Goal: Task Accomplishment & Management: Complete application form

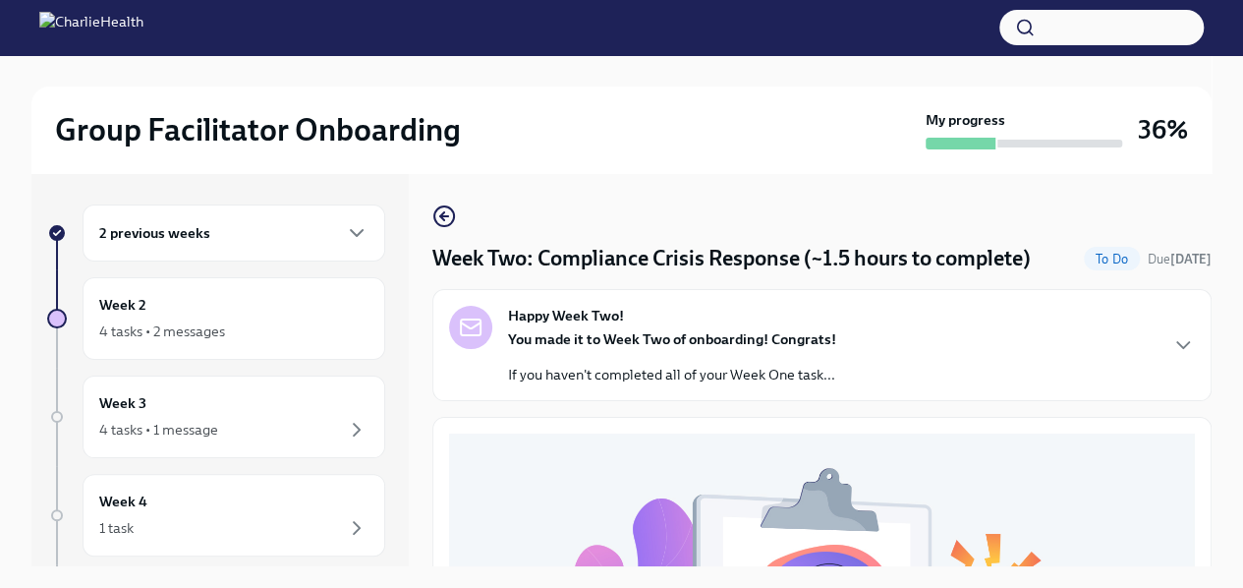
scroll to position [740, 0]
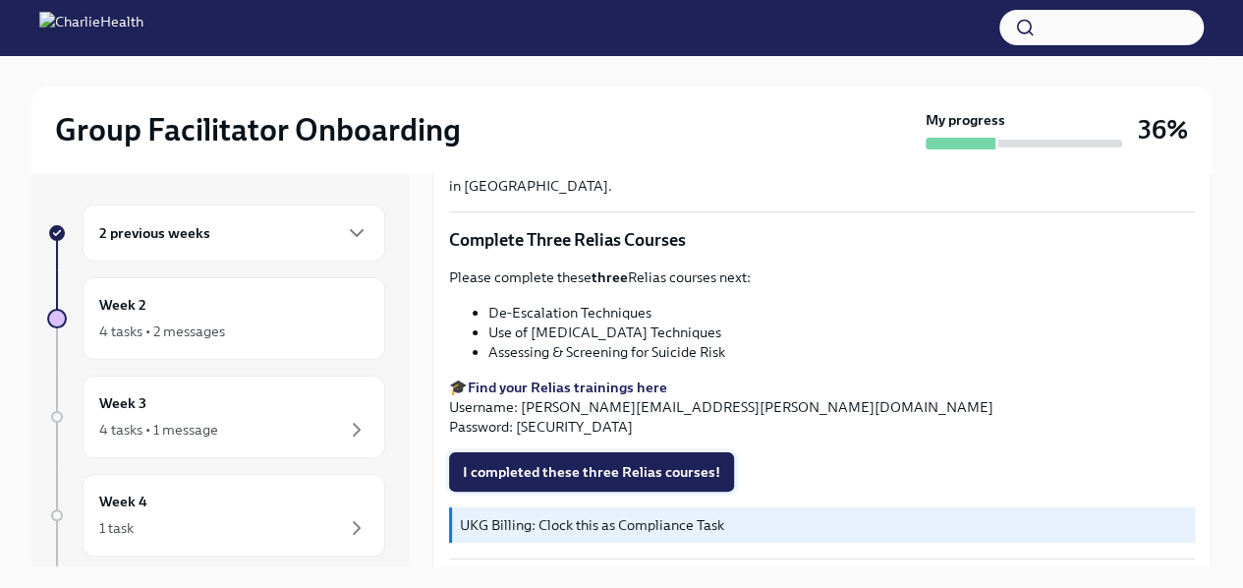
click at [540, 473] on button "I completed these three Relias courses!" at bounding box center [591, 471] width 285 height 39
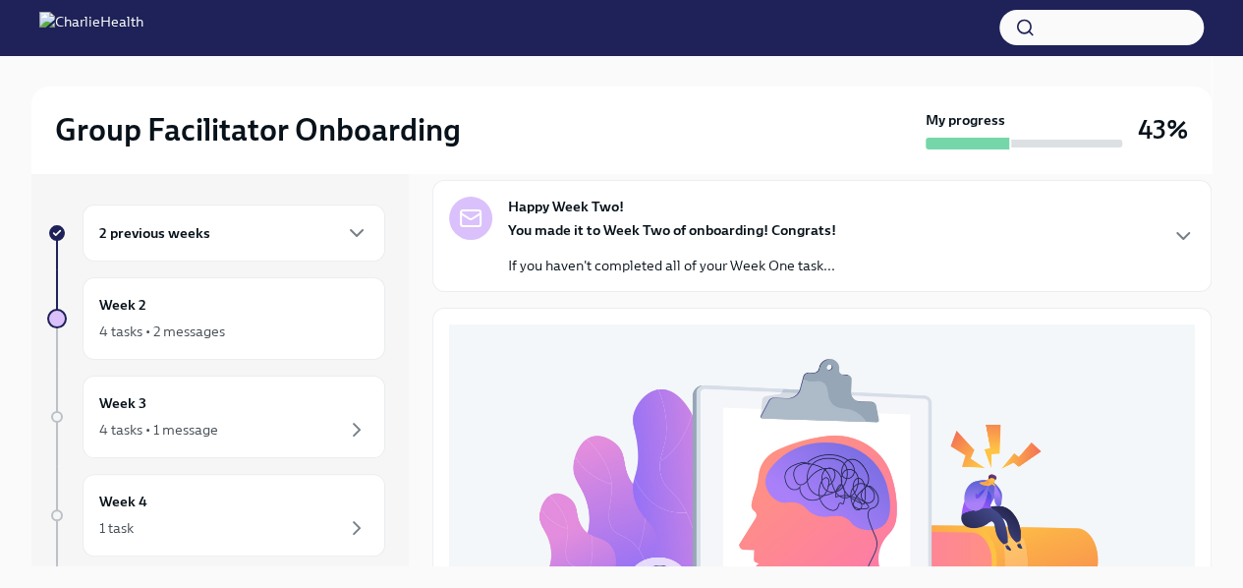
scroll to position [39, 0]
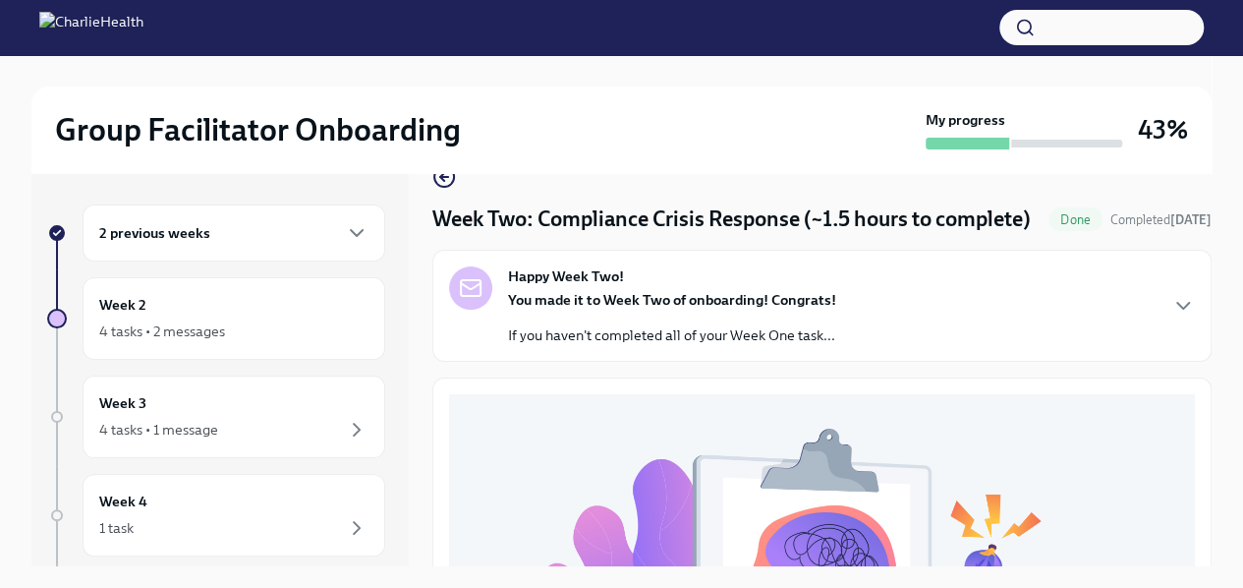
click at [724, 345] on div "You made it to Week Two of onboarding! Congrats! If you haven't completed all o…" at bounding box center [672, 317] width 328 height 55
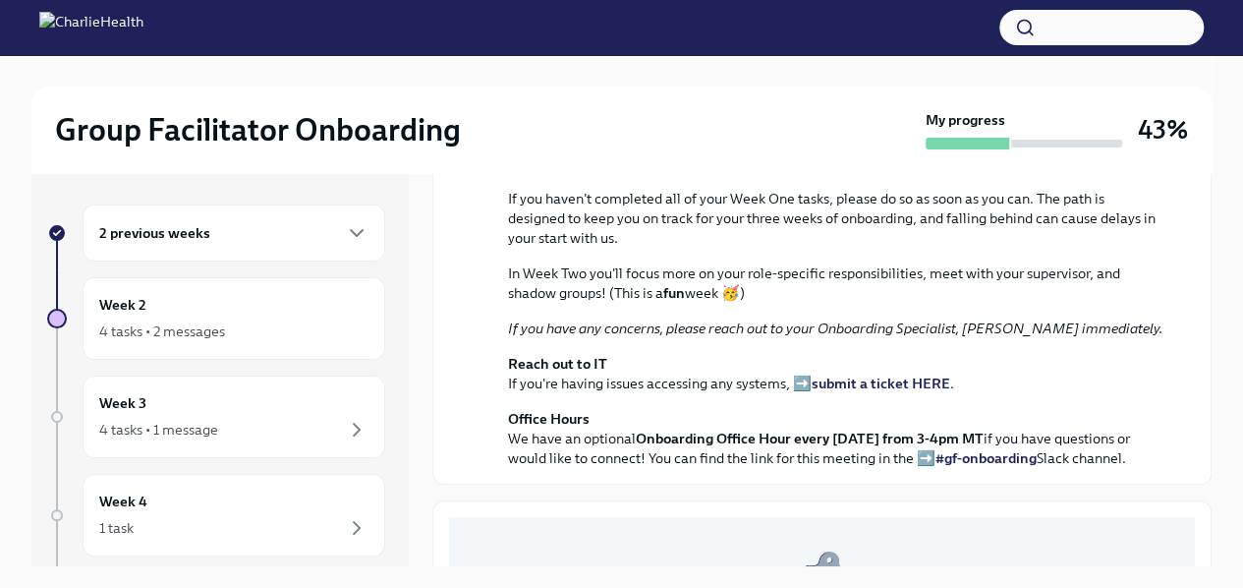
scroll to position [0, 0]
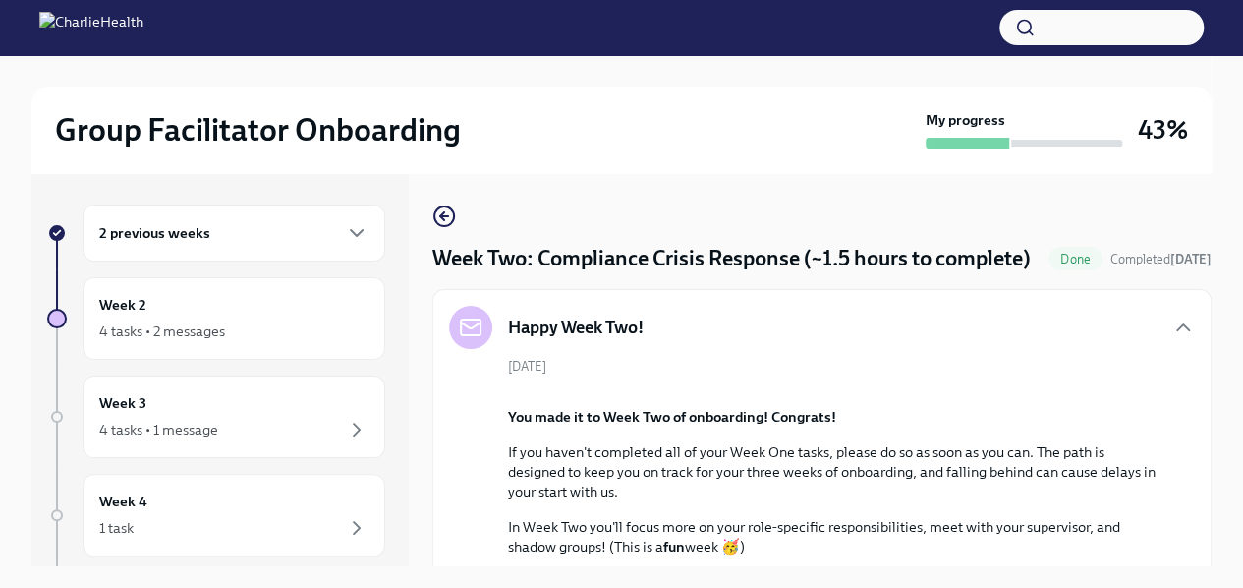
click at [444, 203] on div "Week Two: Compliance Crisis Response (~1.5 hours to complete) Done Completed [D…" at bounding box center [821, 369] width 779 height 393
click at [442, 216] on icon "button" at bounding box center [444, 216] width 8 height 0
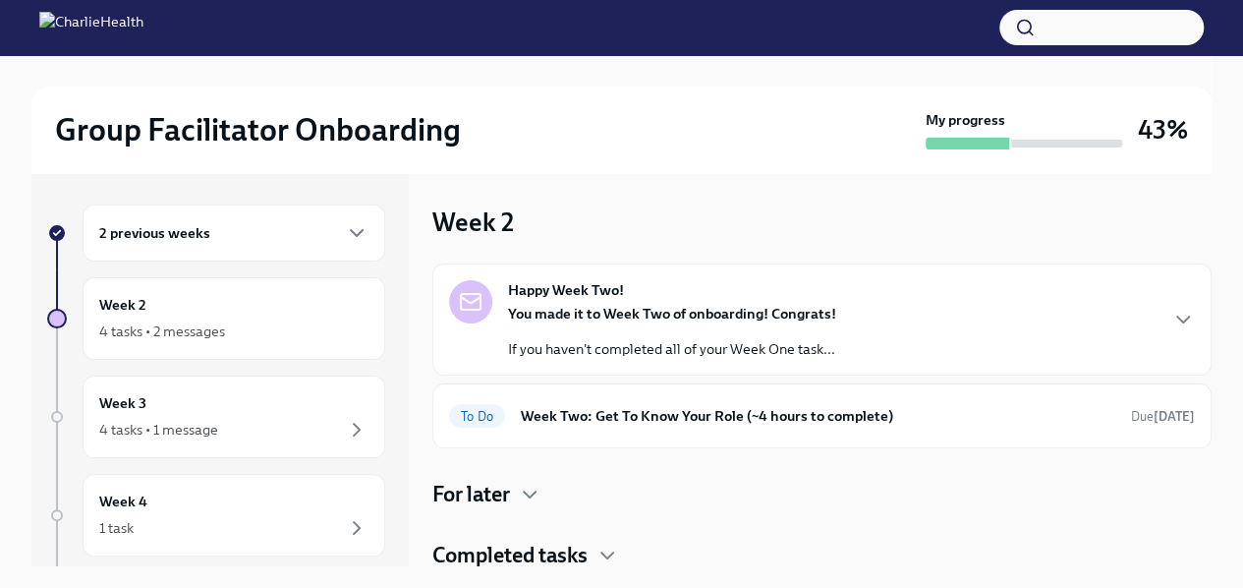
scroll to position [2, 0]
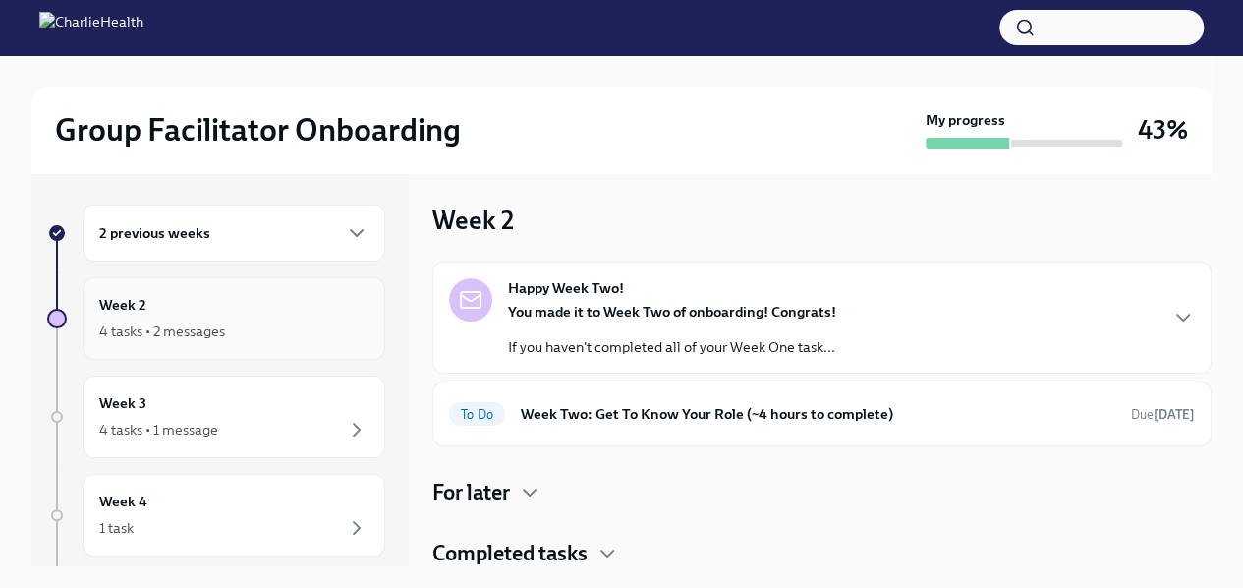
click at [301, 312] on div "Week 2 4 tasks • 2 messages" at bounding box center [233, 318] width 269 height 49
